Goal: Transaction & Acquisition: Subscribe to service/newsletter

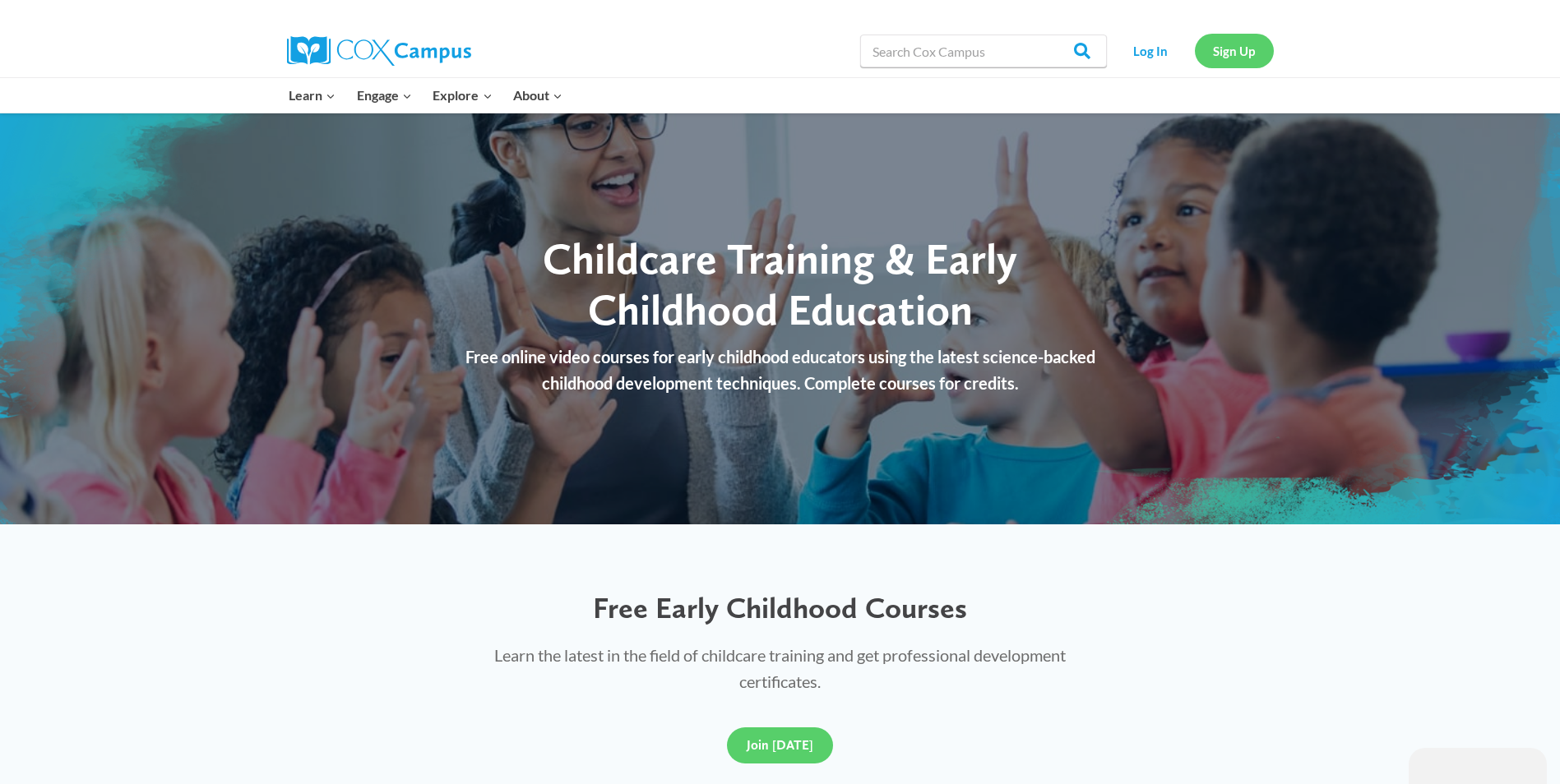
click at [1237, 53] on link "Sign Up" at bounding box center [1234, 50] width 79 height 34
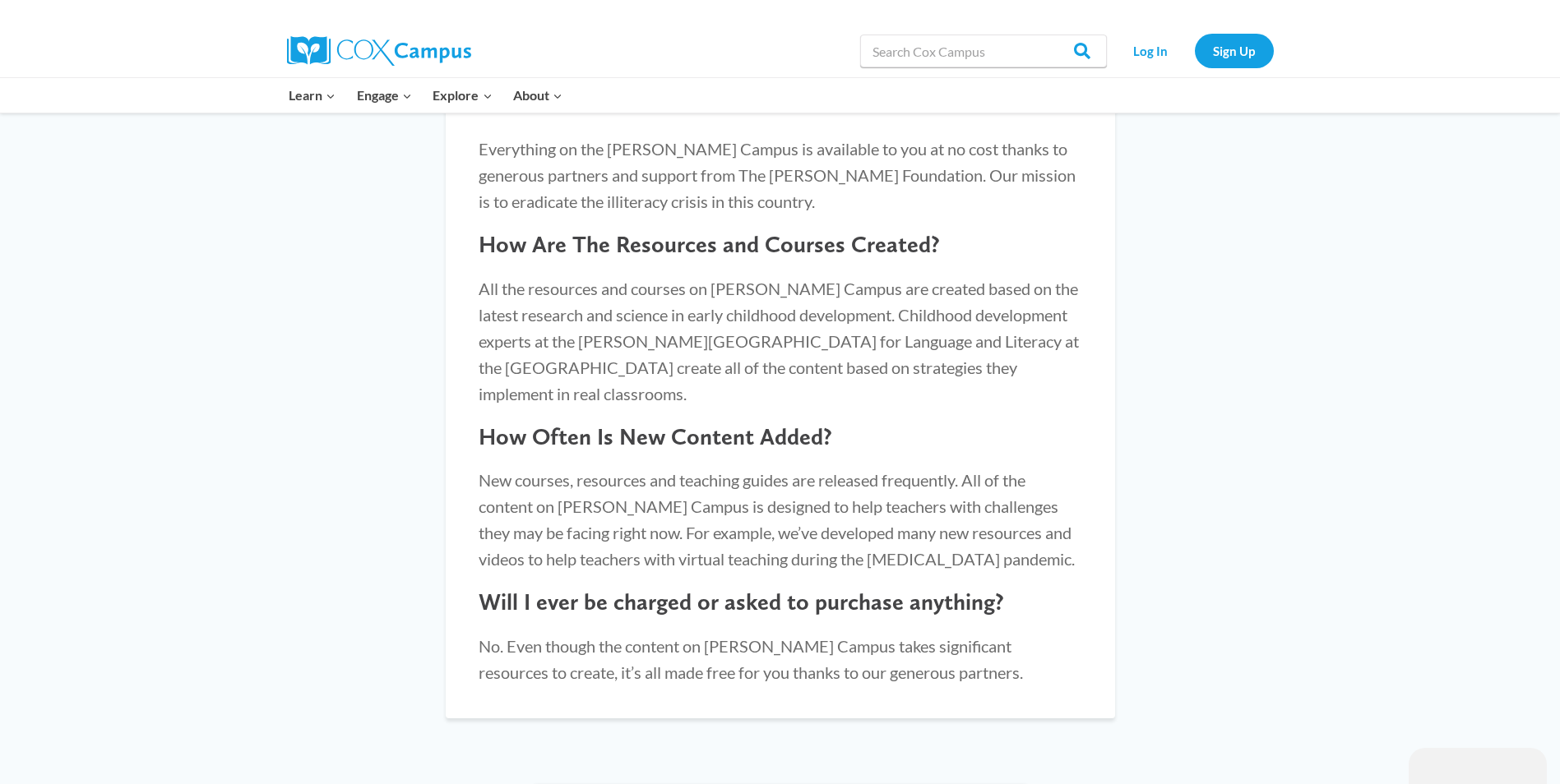
scroll to position [1808, 0]
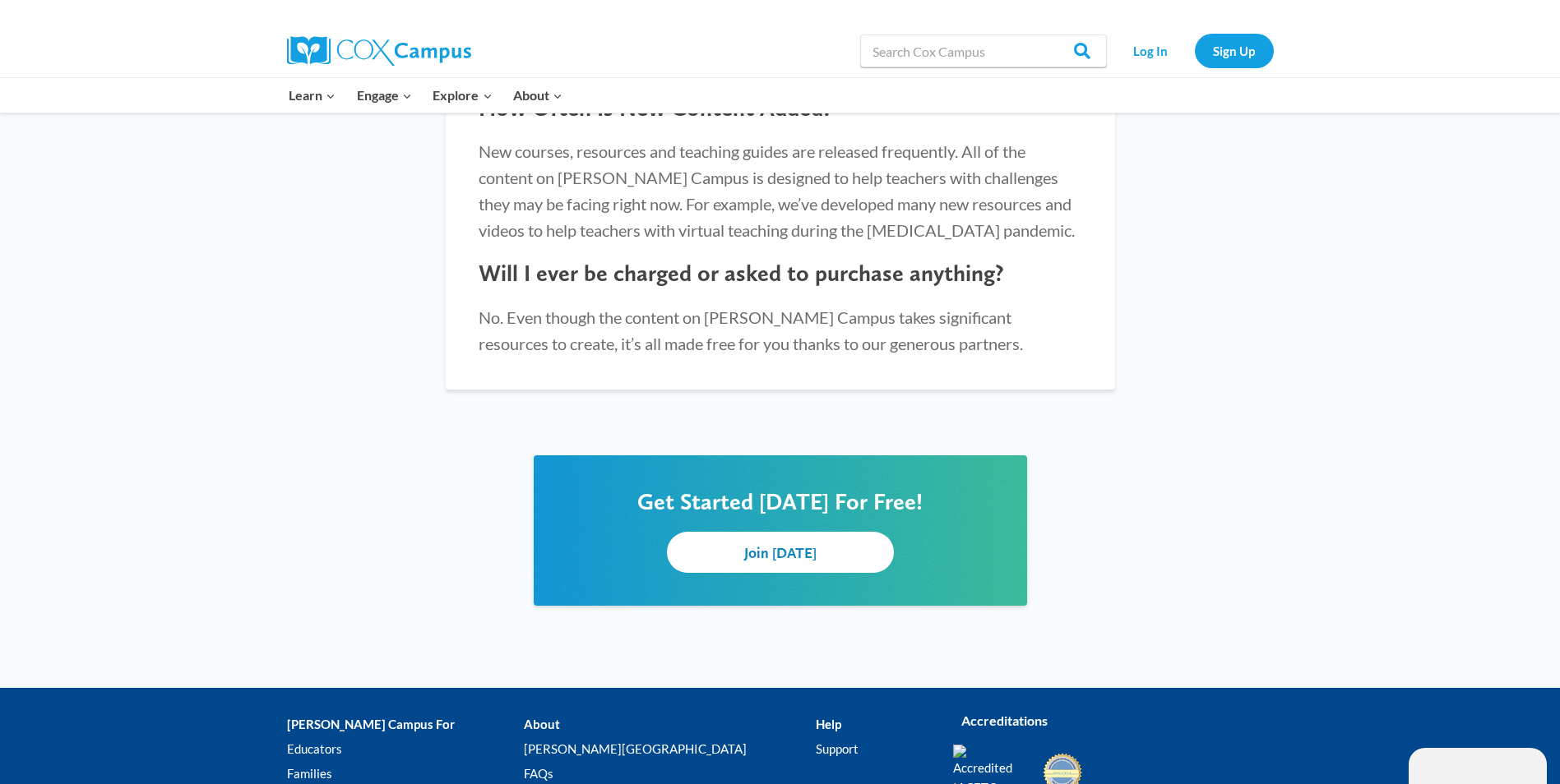
click at [774, 544] on span "Join [DATE]" at bounding box center [780, 553] width 72 height 17
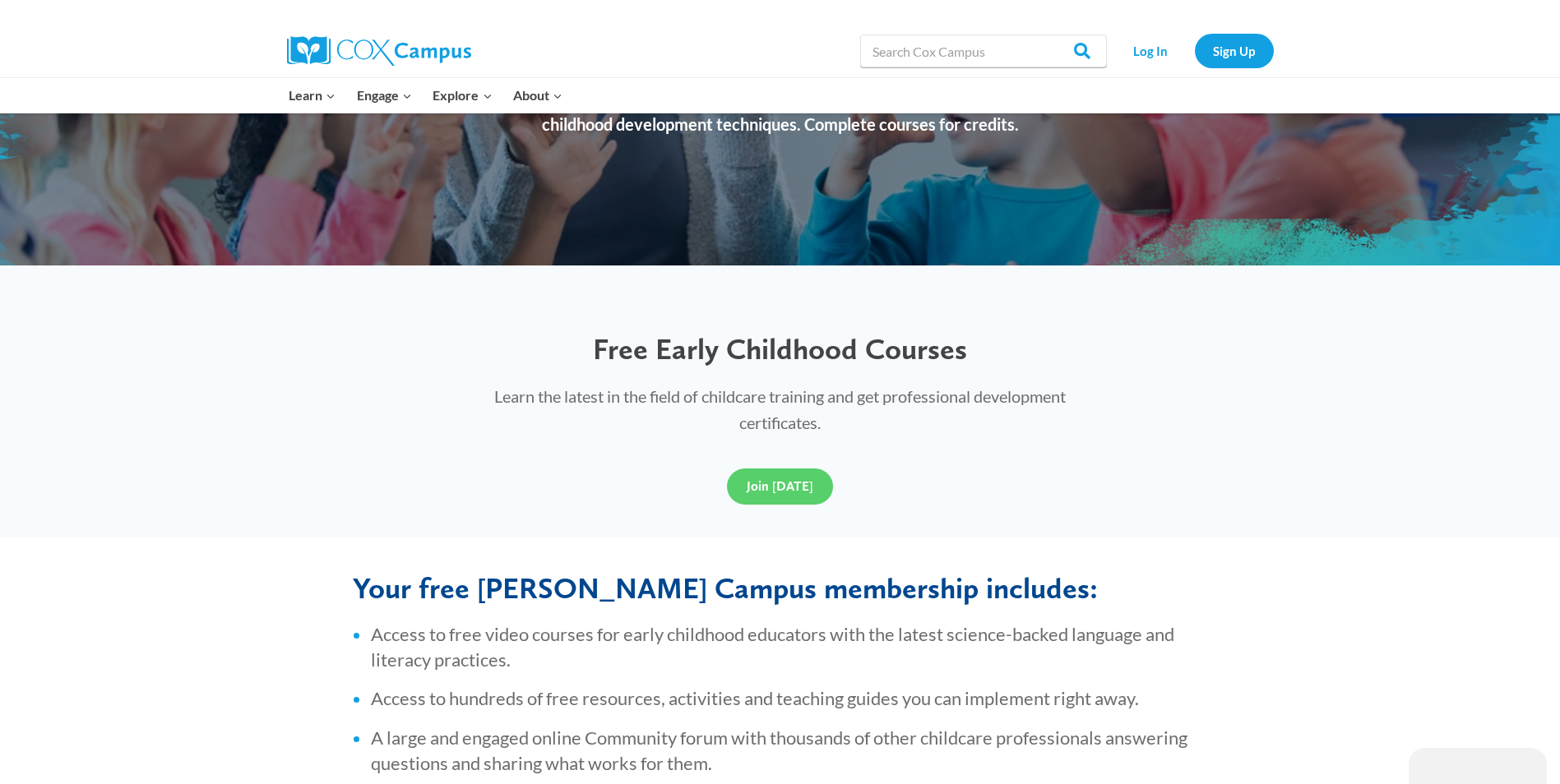
scroll to position [247, 0]
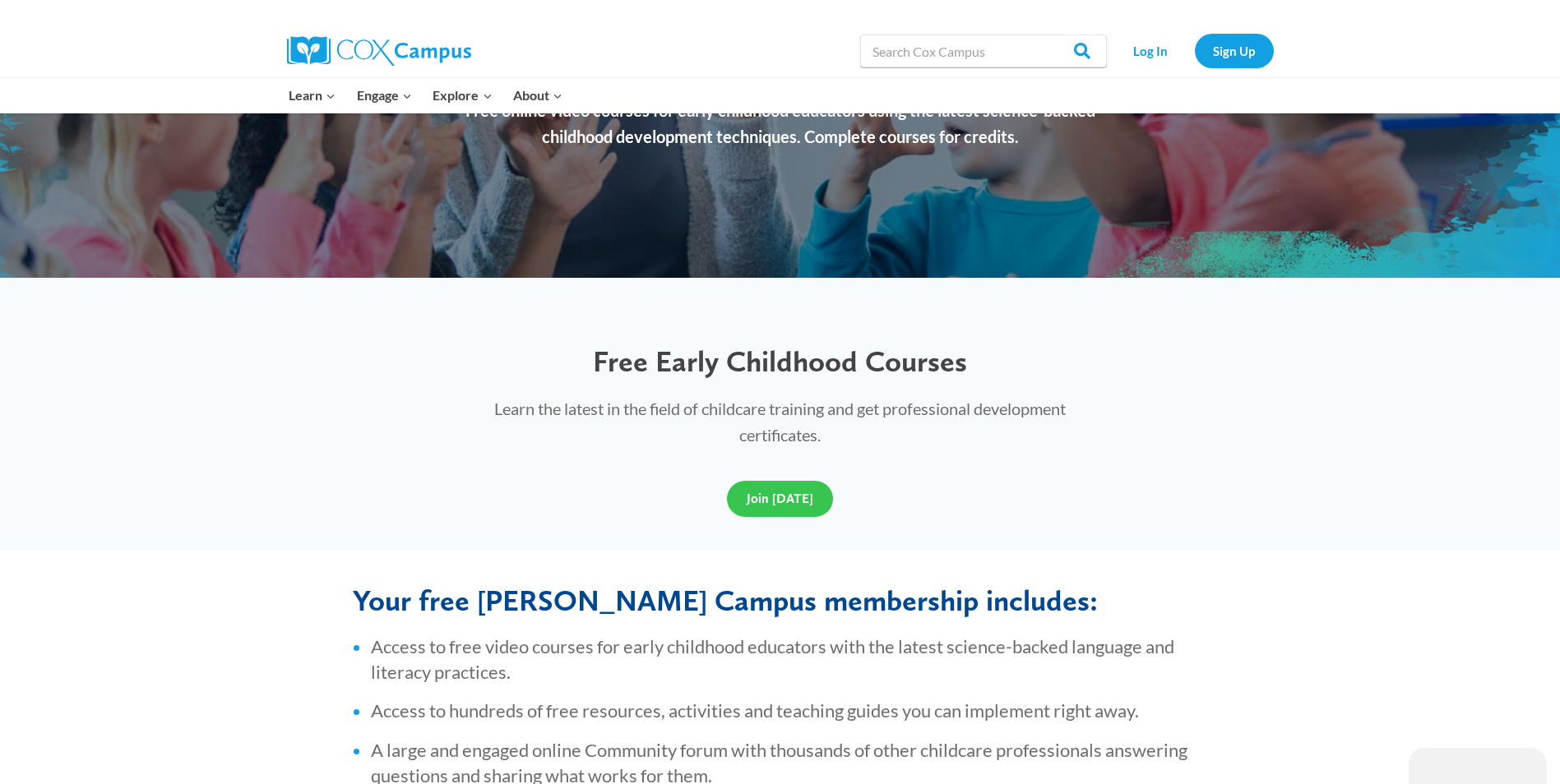
click at [784, 491] on span "Join [DATE]" at bounding box center [780, 499] width 67 height 15
click at [1240, 45] on link "Sign Up" at bounding box center [1234, 50] width 79 height 34
